Goal: Task Accomplishment & Management: Complete application form

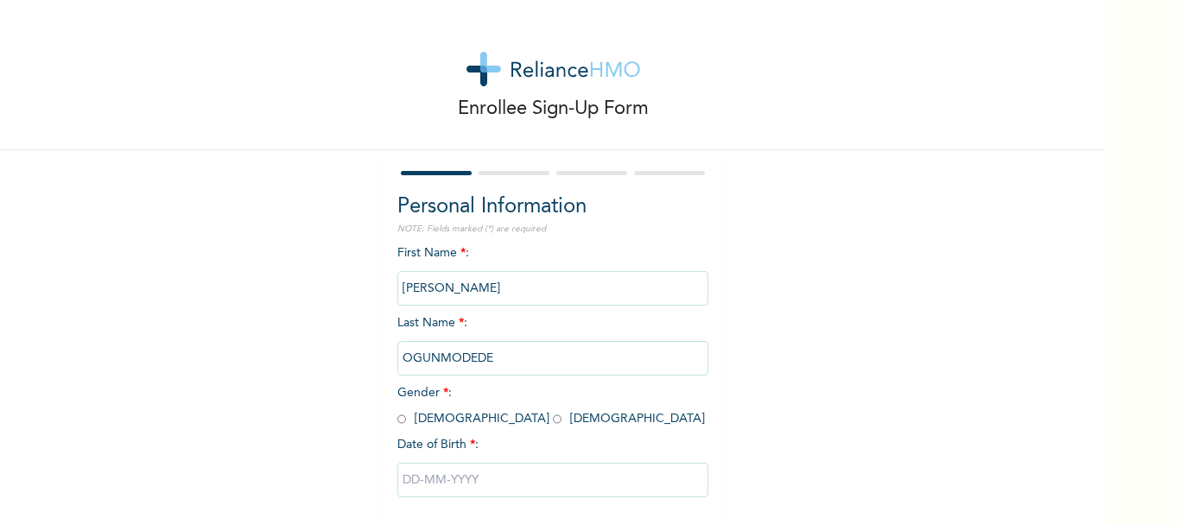
scroll to position [83, 0]
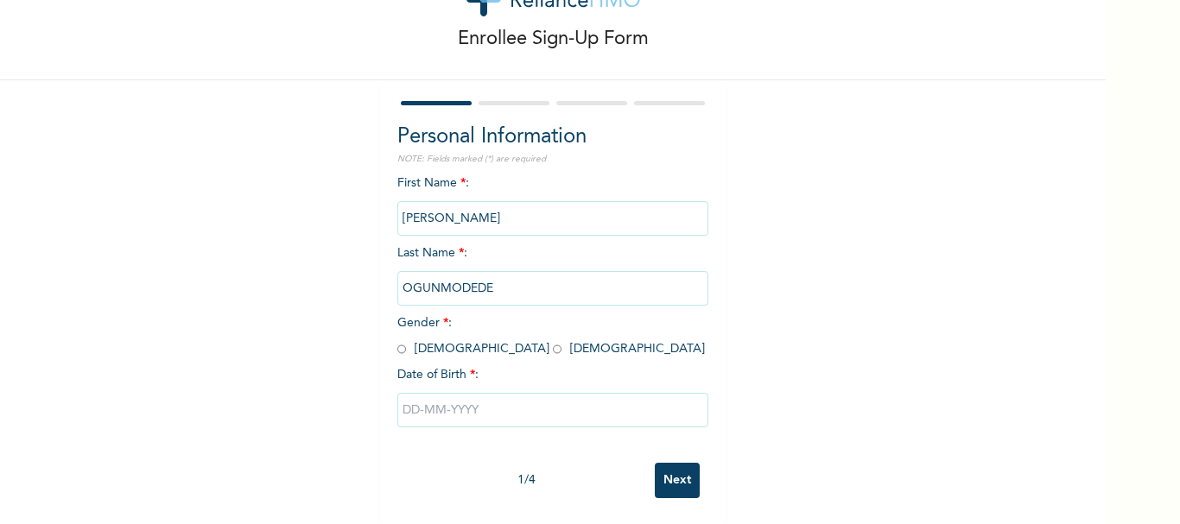
click at [553, 341] on input "radio" at bounding box center [557, 349] width 9 height 16
radio input "true"
click at [437, 401] on input "text" at bounding box center [552, 410] width 311 height 35
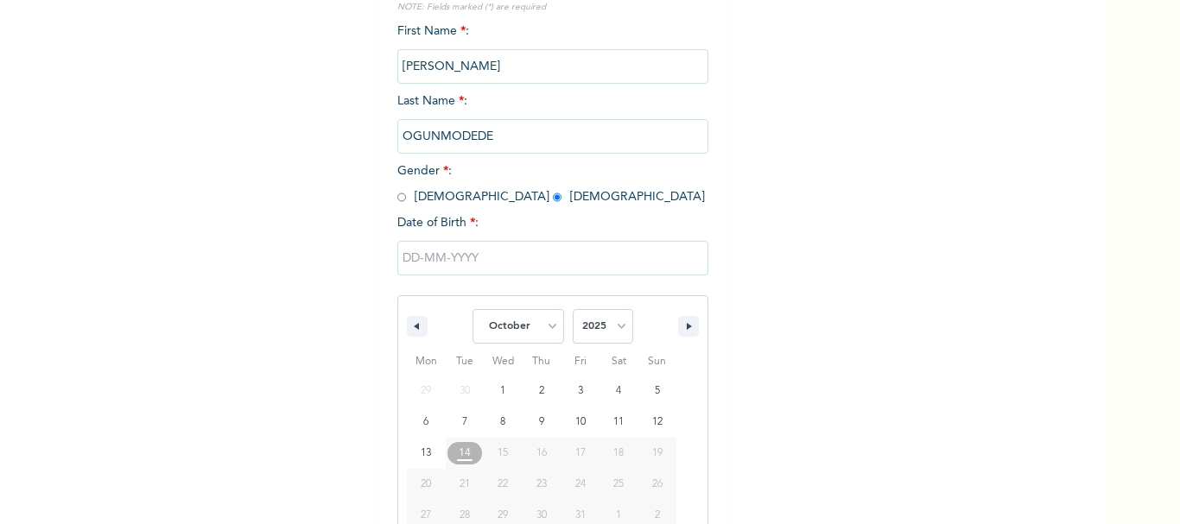
scroll to position [261, 0]
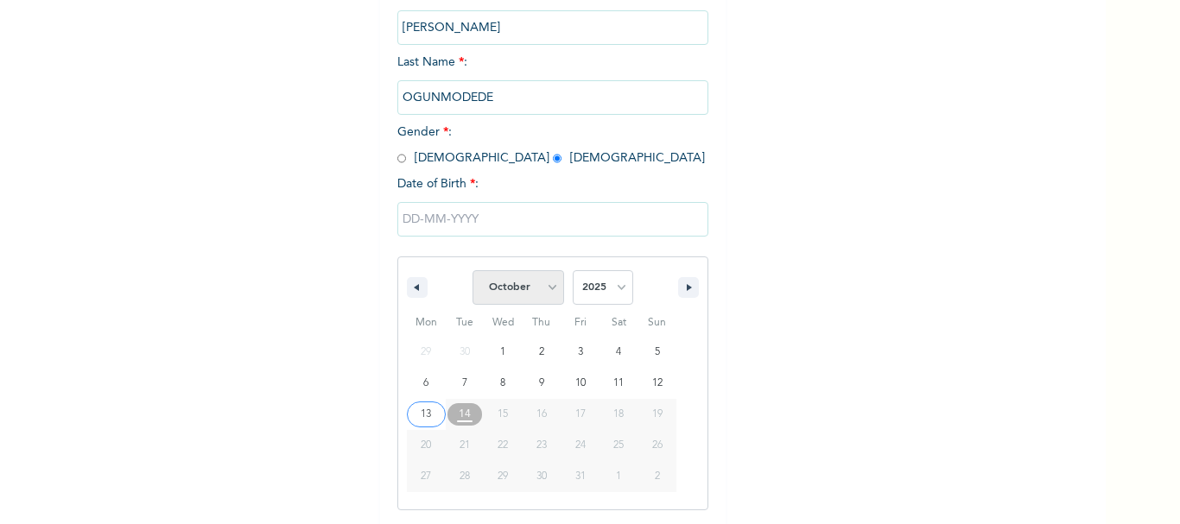
click at [539, 289] on select "January February March April May June July August September October November De…" at bounding box center [518, 287] width 92 height 35
click at [472, 271] on select "January February March April May June July August September October November De…" at bounding box center [518, 287] width 92 height 35
click at [541, 288] on select "January February March April May June July August September October November De…" at bounding box center [518, 287] width 92 height 35
click at [472, 271] on select "January February March April May June July August September October November De…" at bounding box center [518, 287] width 92 height 35
select select "9"
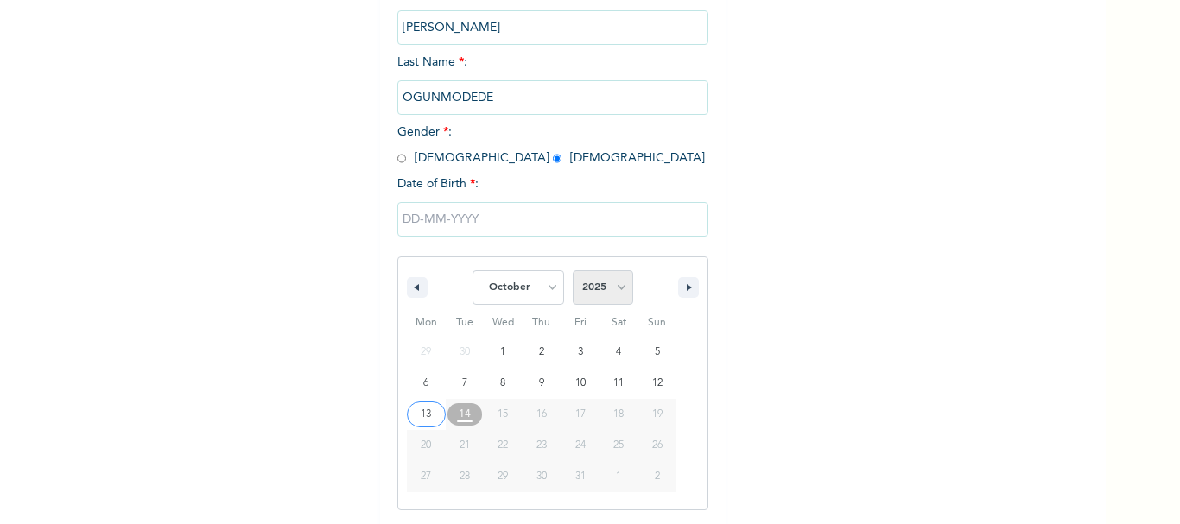
click at [602, 292] on select "2025 2024 2023 2022 2021 2020 2019 2018 2017 2016 2015 2014 2013 2012 2011 2010…" at bounding box center [603, 287] width 60 height 35
select select "1997"
click at [573, 271] on select "2025 2024 2023 2022 2021 2020 2019 2018 2017 2016 2015 2014 2013 2012 2011 2010…" at bounding box center [603, 287] width 60 height 35
click at [542, 294] on select "January February March April May June July August September October November De…" at bounding box center [518, 287] width 92 height 35
select select "10"
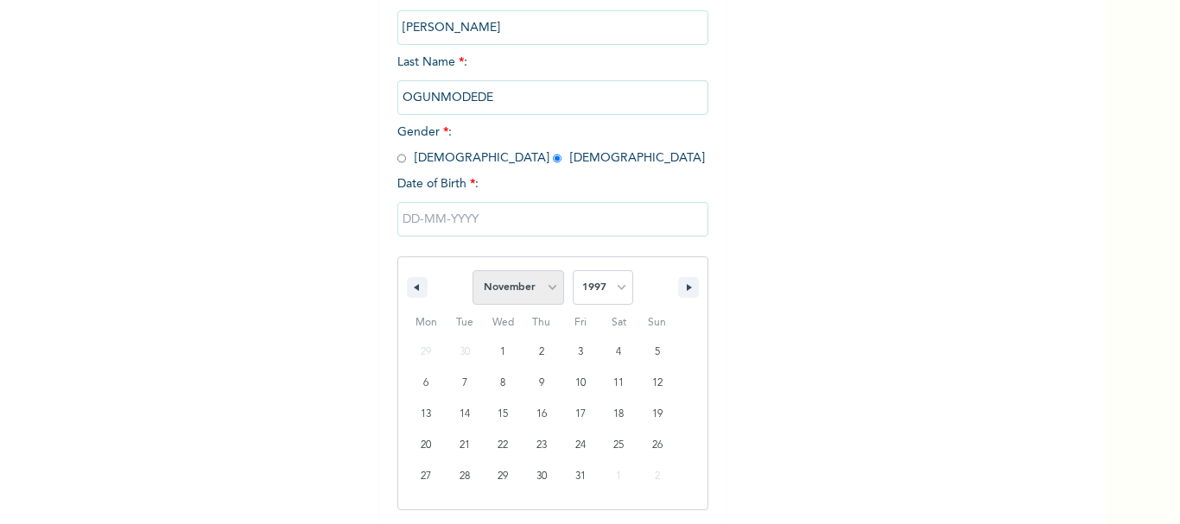
click at [472, 271] on select "January February March April May June July August September October November De…" at bounding box center [518, 287] width 92 height 35
type input "[DATE]"
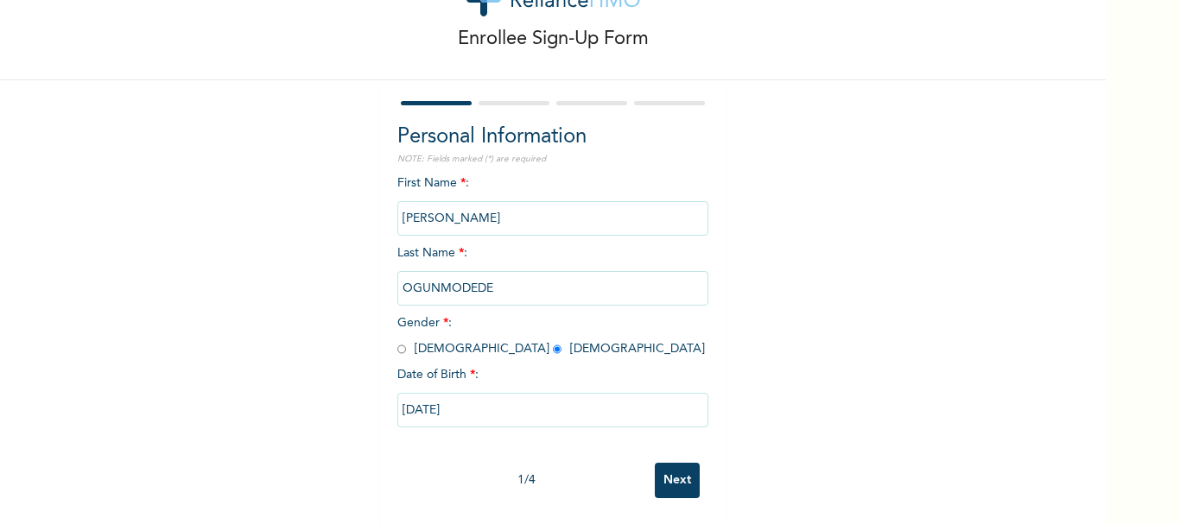
scroll to position [83, 0]
drag, startPoint x: 641, startPoint y: 446, endPoint x: 688, endPoint y: 460, distance: 48.6
click at [688, 460] on div "1 / 4 Next" at bounding box center [552, 480] width 311 height 53
click at [688, 463] on input "Next" at bounding box center [677, 480] width 45 height 35
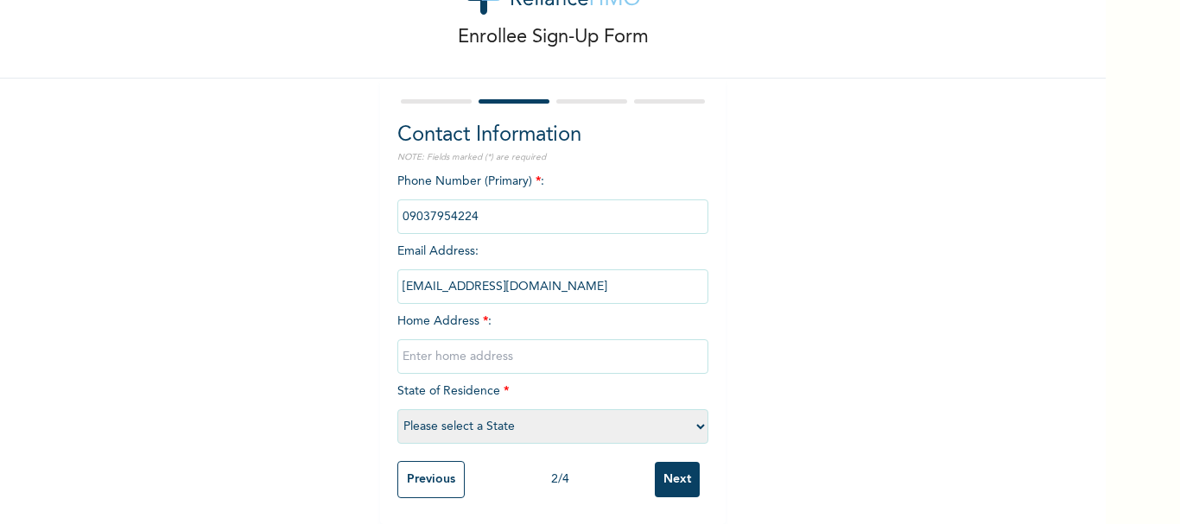
click at [449, 352] on input "text" at bounding box center [552, 356] width 311 height 35
type input "3 [PERSON_NAME]"
select select "25"
click at [663, 462] on input "Next" at bounding box center [677, 479] width 45 height 35
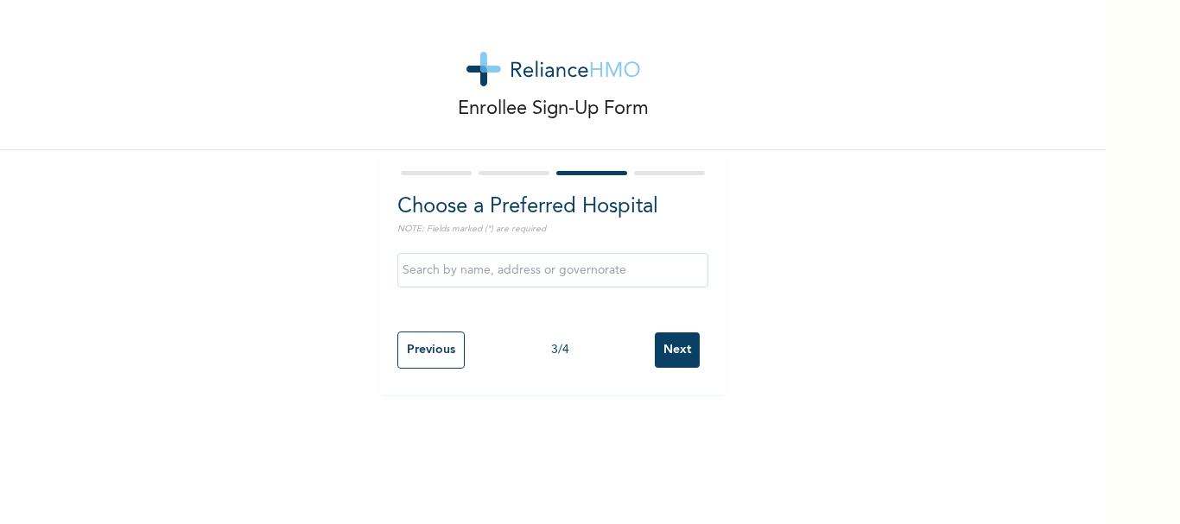
scroll to position [0, 0]
click at [667, 344] on input "Next" at bounding box center [677, 350] width 45 height 35
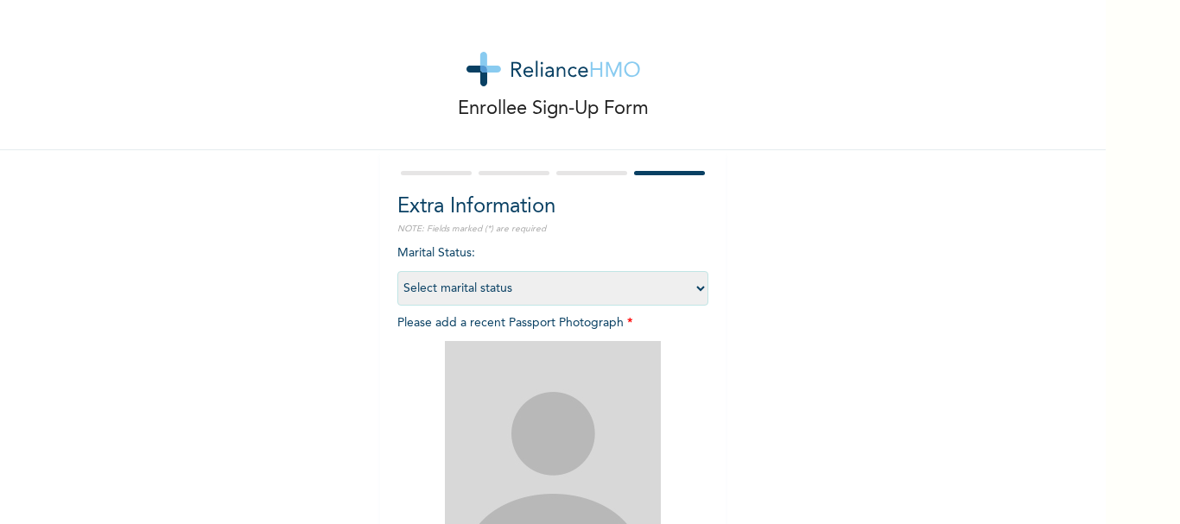
click at [600, 291] on select "Select marital status [DEMOGRAPHIC_DATA] Married [DEMOGRAPHIC_DATA] Widow/[DEMO…" at bounding box center [552, 288] width 311 height 35
select select "1"
click at [397, 271] on select "Select marital status [DEMOGRAPHIC_DATA] Married [DEMOGRAPHIC_DATA] Widow/[DEMO…" at bounding box center [552, 288] width 311 height 35
click at [572, 391] on img at bounding box center [553, 449] width 216 height 216
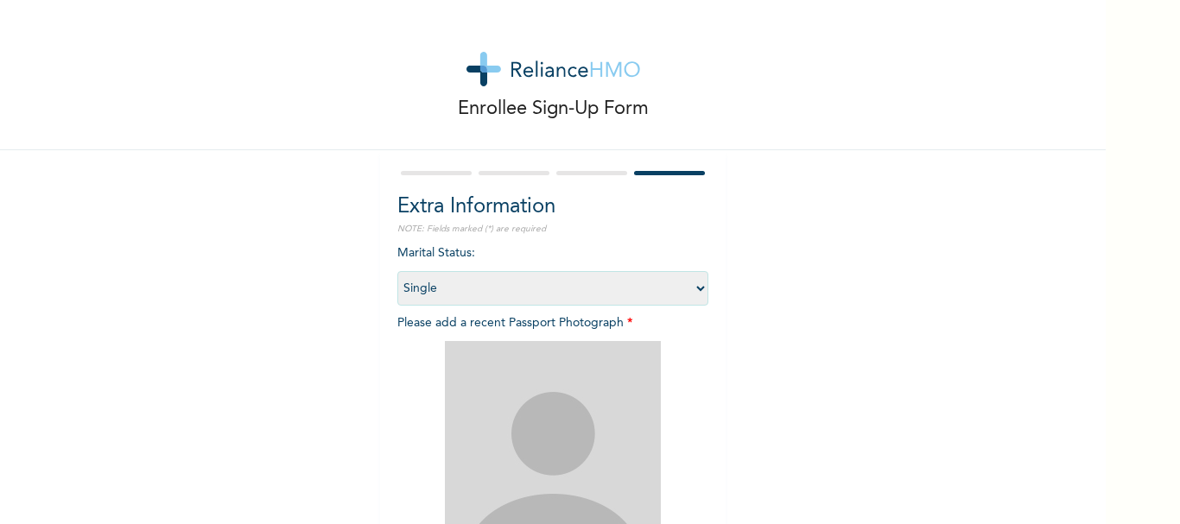
click at [573, 392] on img at bounding box center [553, 449] width 216 height 216
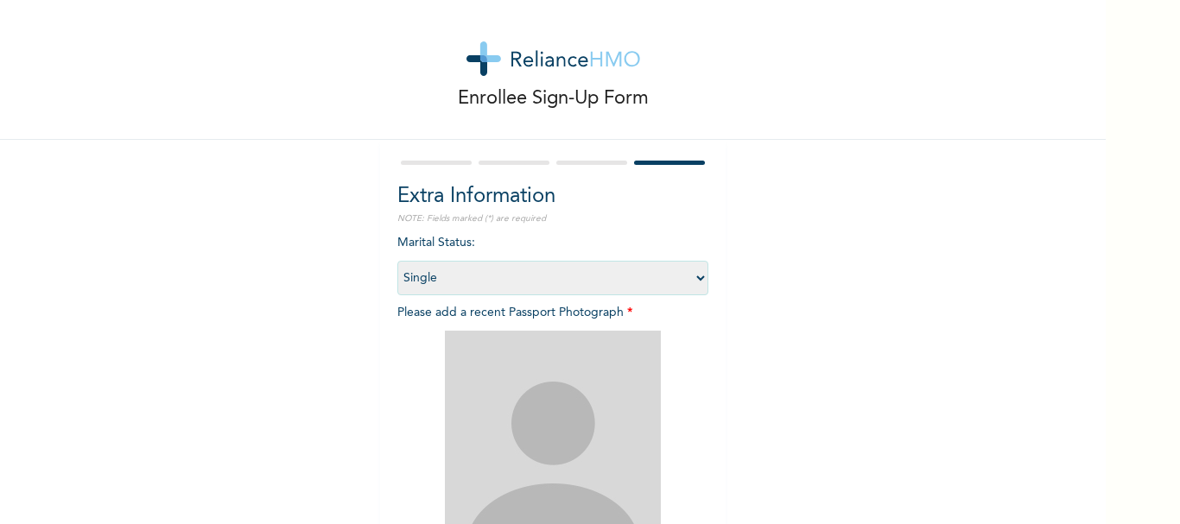
scroll to position [232, 0]
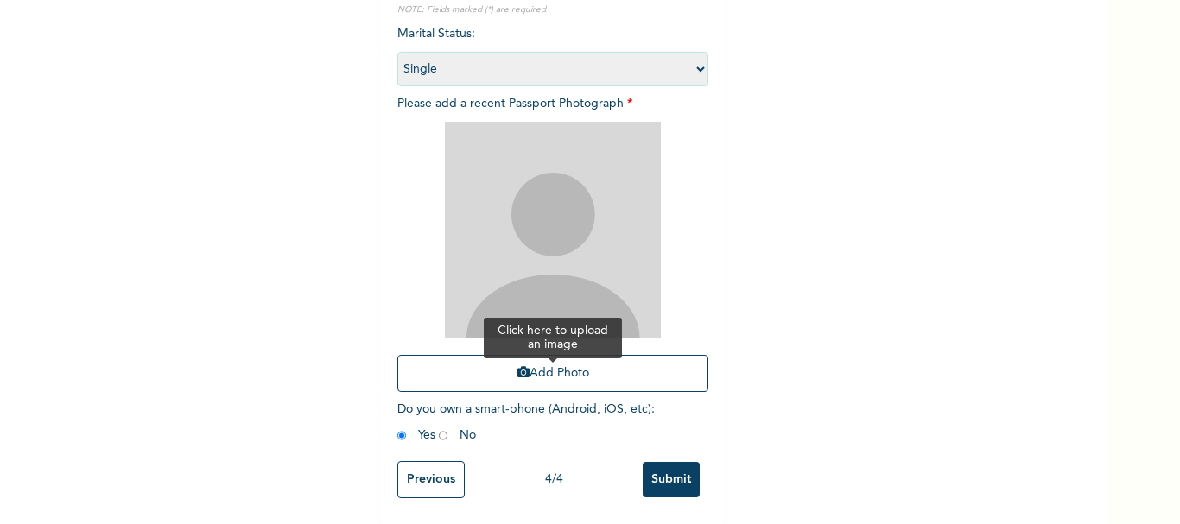
click at [563, 356] on button "Add Photo" at bounding box center [552, 373] width 311 height 37
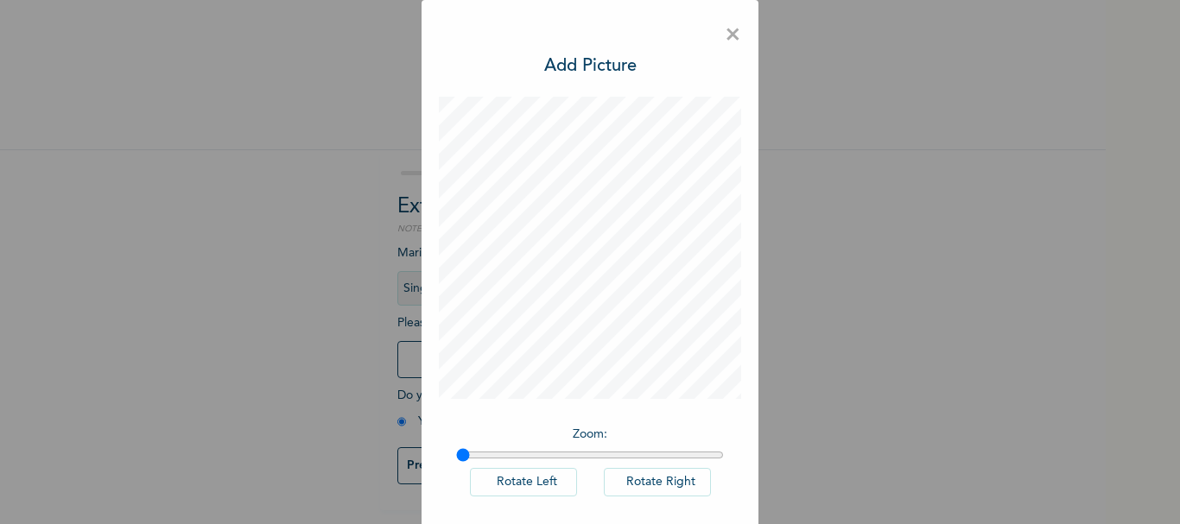
click at [729, 35] on span "×" at bounding box center [733, 35] width 16 height 36
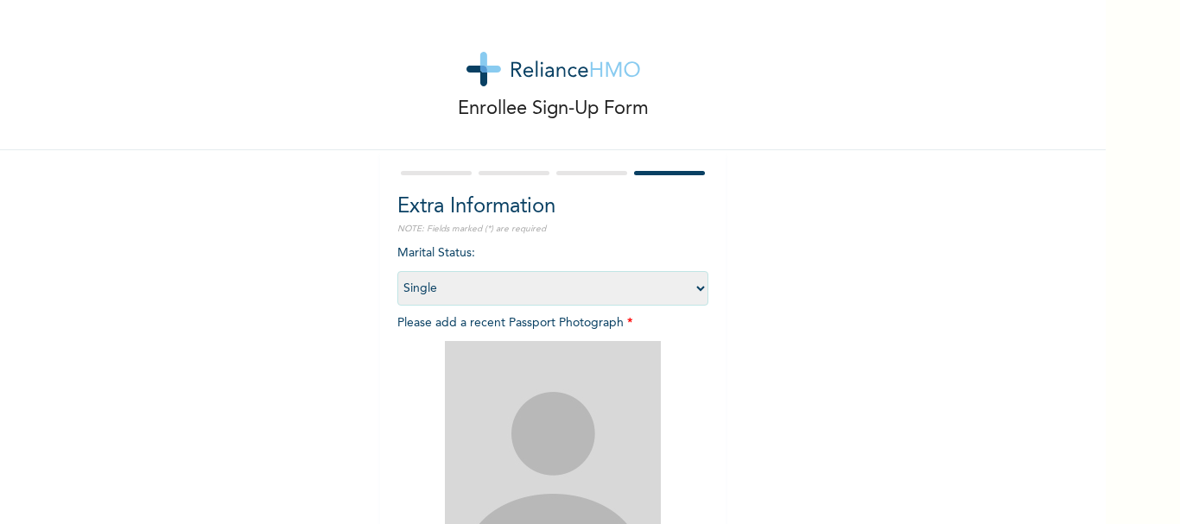
click at [582, 444] on img at bounding box center [553, 449] width 216 height 216
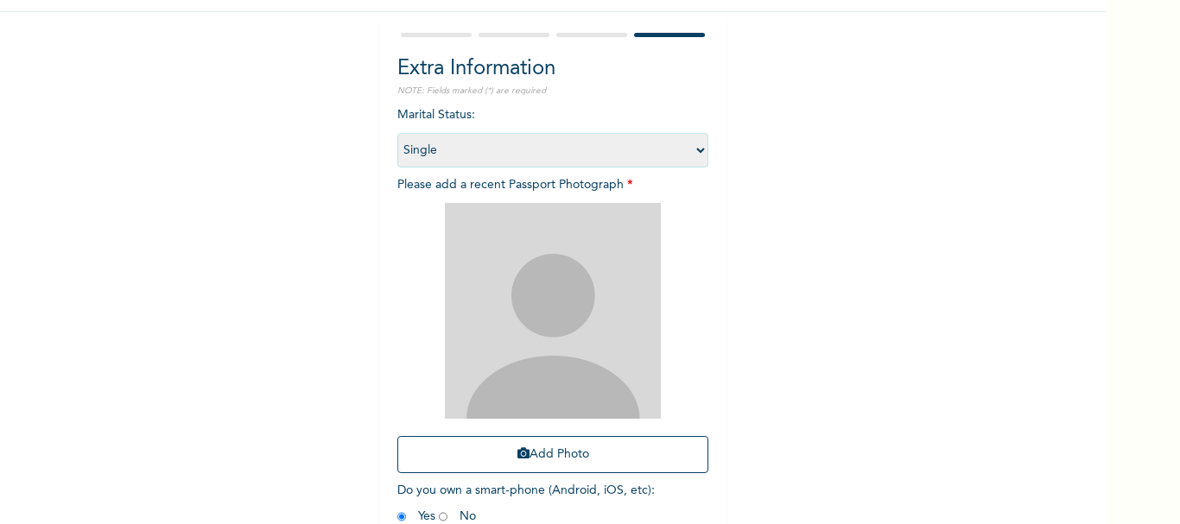
scroll to position [173, 0]
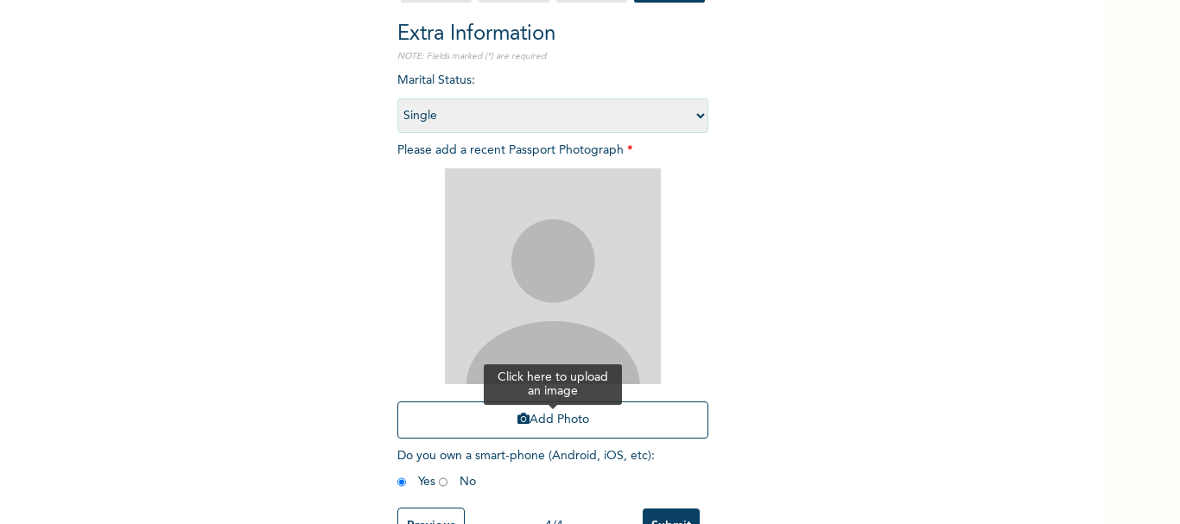
click at [575, 419] on button "Add Photo" at bounding box center [552, 420] width 311 height 37
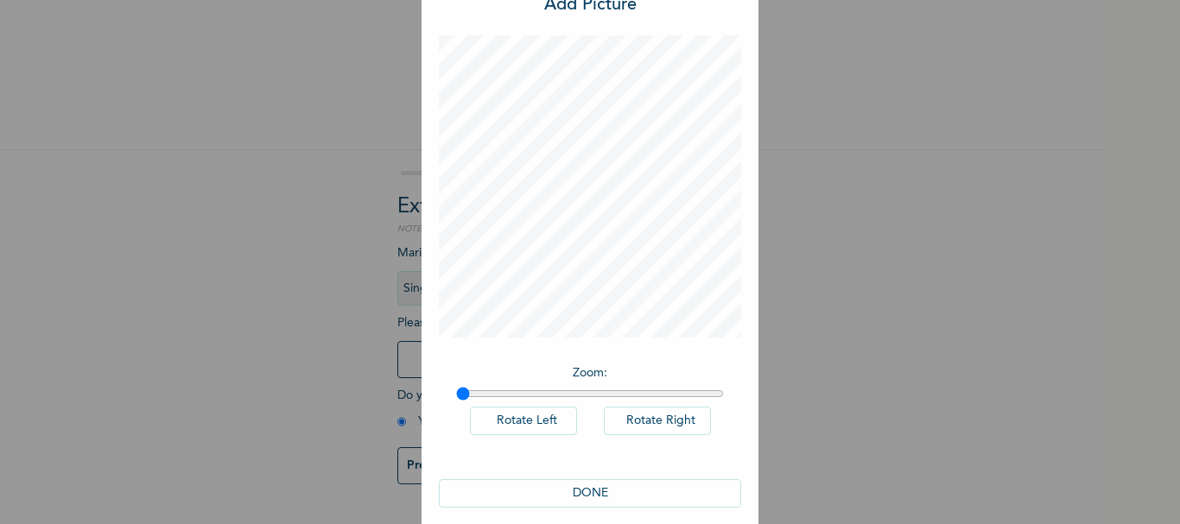
scroll to position [79, 0]
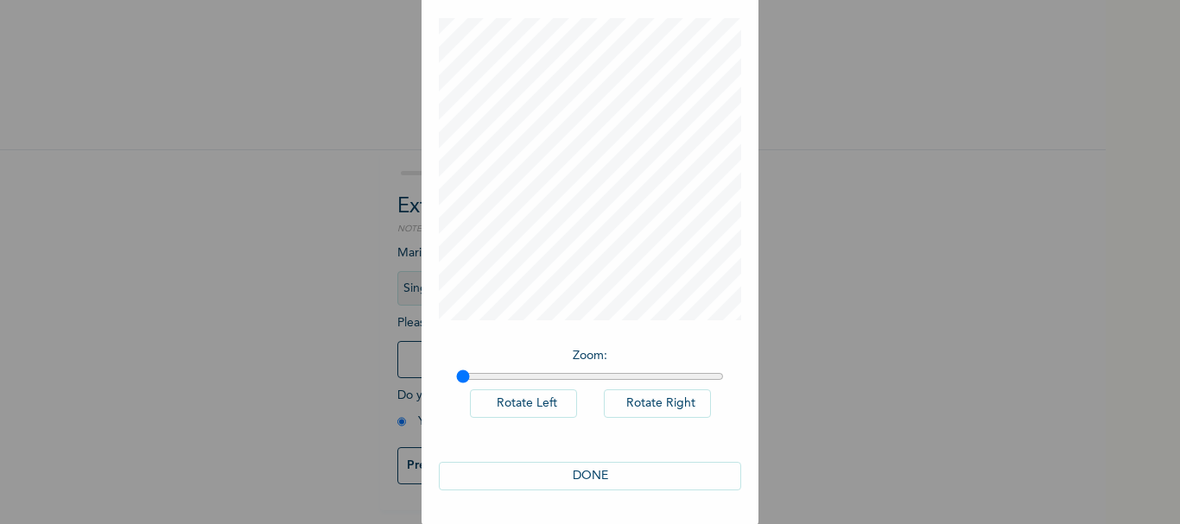
click at [596, 475] on button "DONE" at bounding box center [590, 476] width 302 height 29
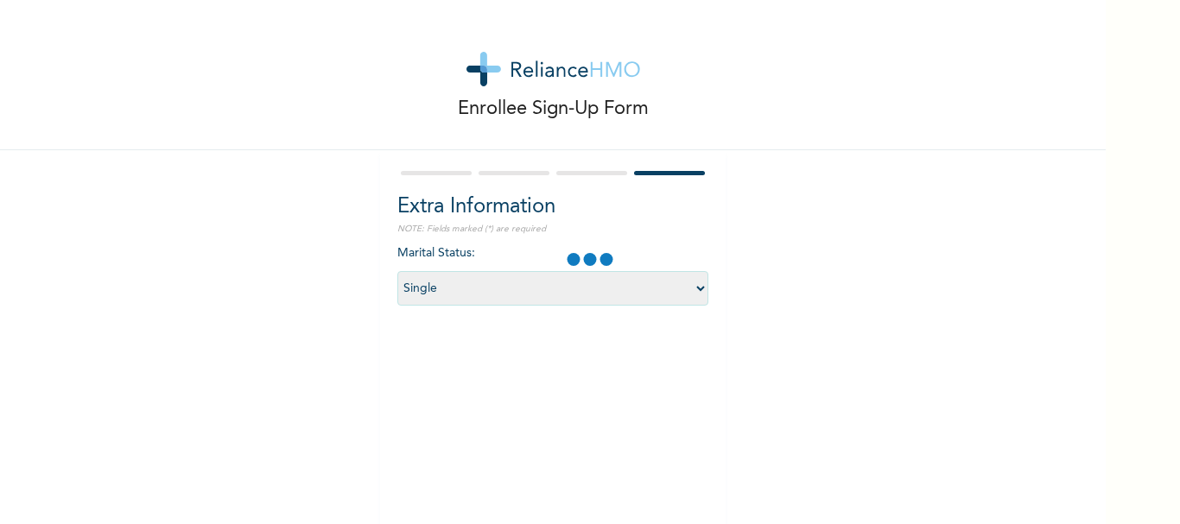
click at [596, 475] on div at bounding box center [505, 422] width 216 height 216
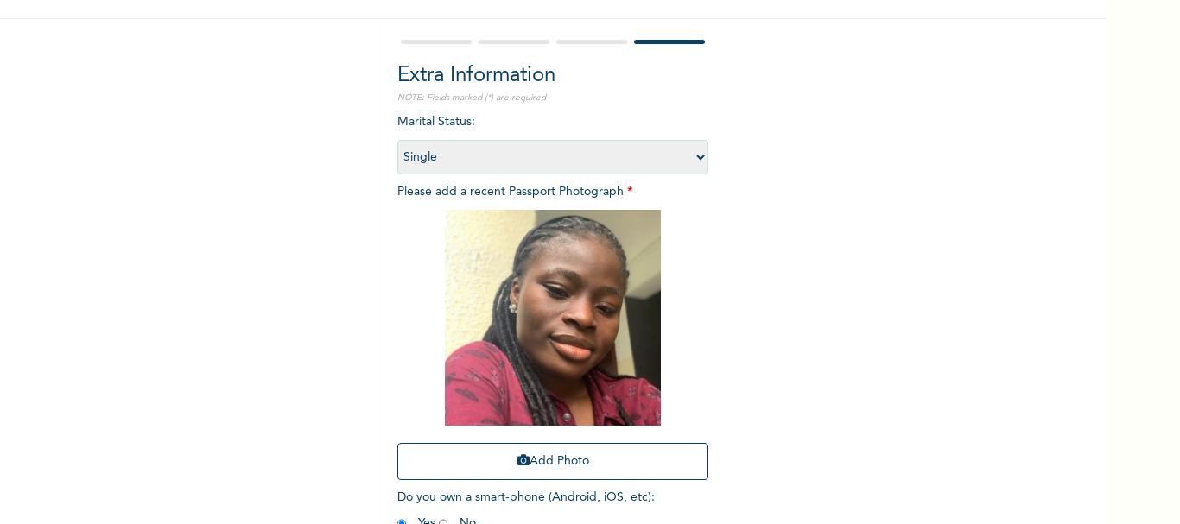
scroll to position [232, 0]
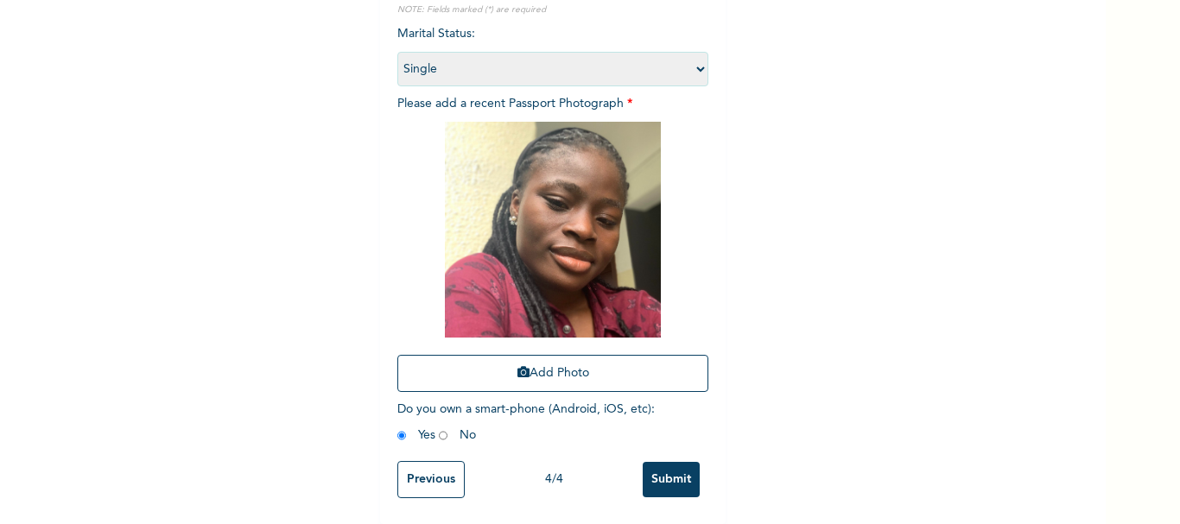
click at [673, 462] on input "Submit" at bounding box center [671, 479] width 57 height 35
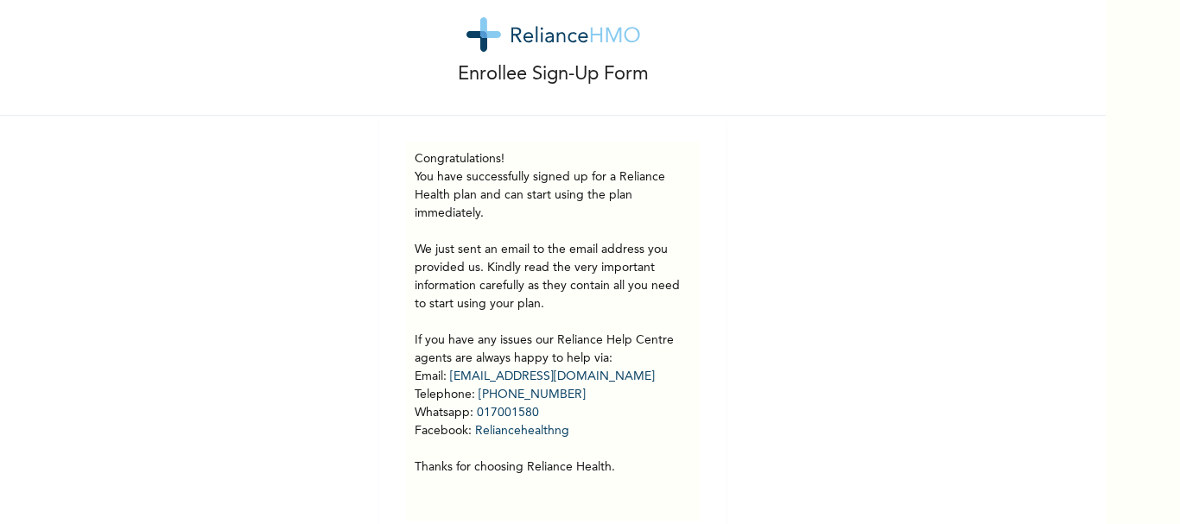
scroll to position [71, 0]
